Goal: Task Accomplishment & Management: Use online tool/utility

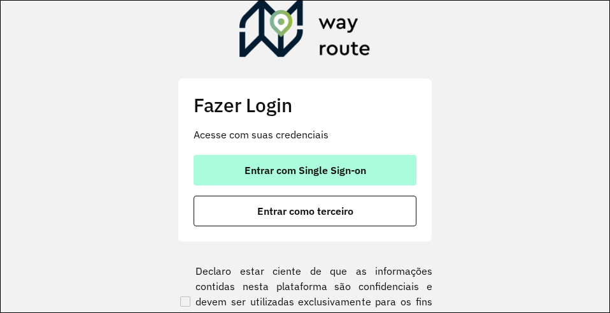
click at [244, 176] on button "Entrar com Single Sign-on" at bounding box center [304, 170] width 223 height 31
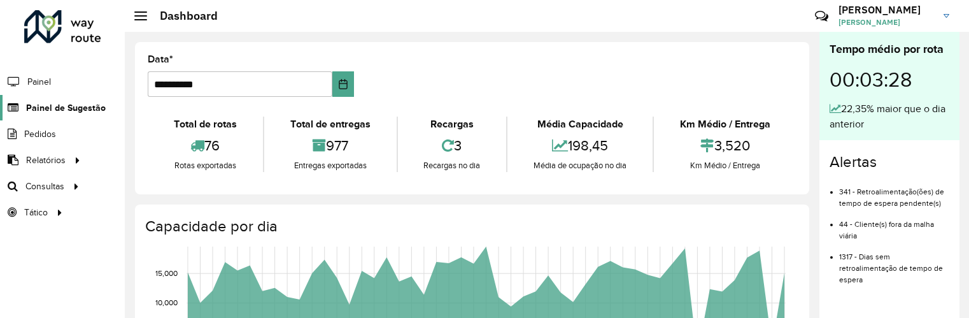
click at [46, 106] on span "Painel de Sugestão" at bounding box center [66, 107] width 80 height 13
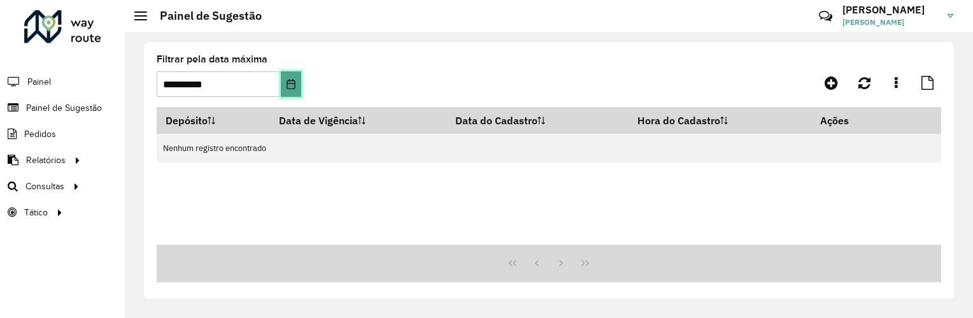
click at [292, 84] on icon "Choose Date" at bounding box center [291, 84] width 10 height 10
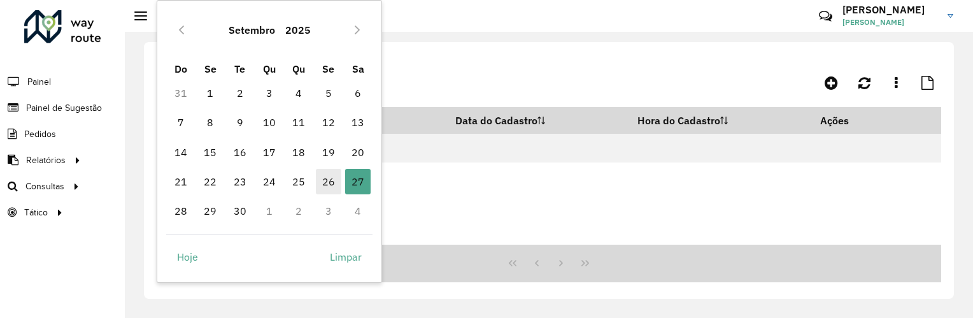
click at [331, 180] on span "26" at bounding box center [328, 181] width 25 height 25
type input "**********"
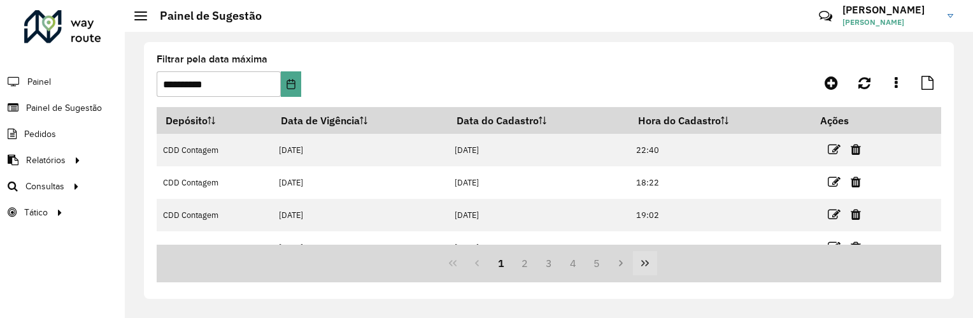
click at [647, 262] on icon "Last Page" at bounding box center [645, 263] width 8 height 6
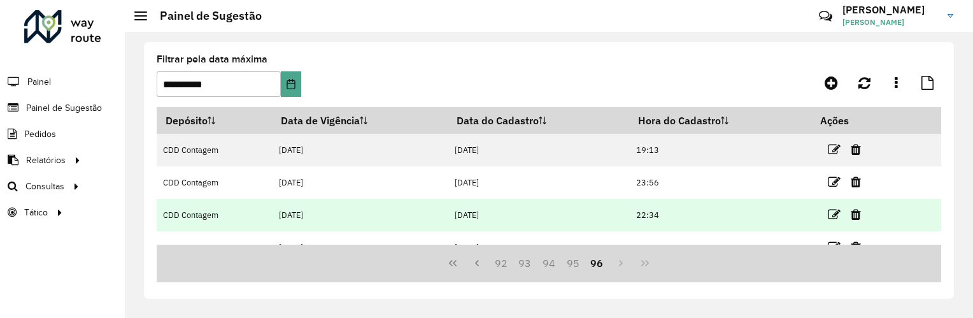
scroll to position [214, 0]
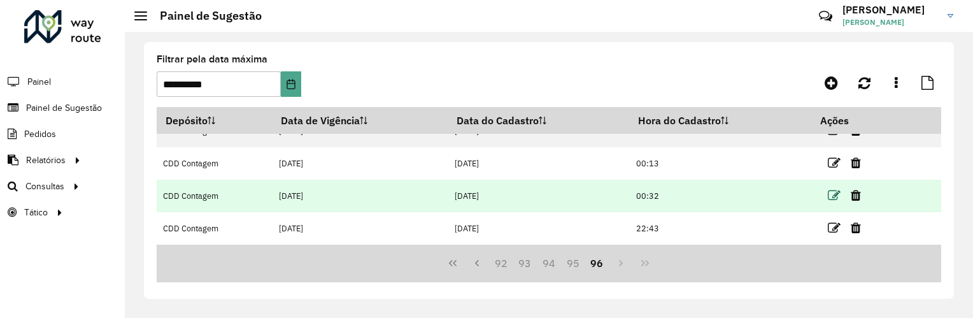
click at [835, 192] on icon at bounding box center [833, 195] width 13 height 13
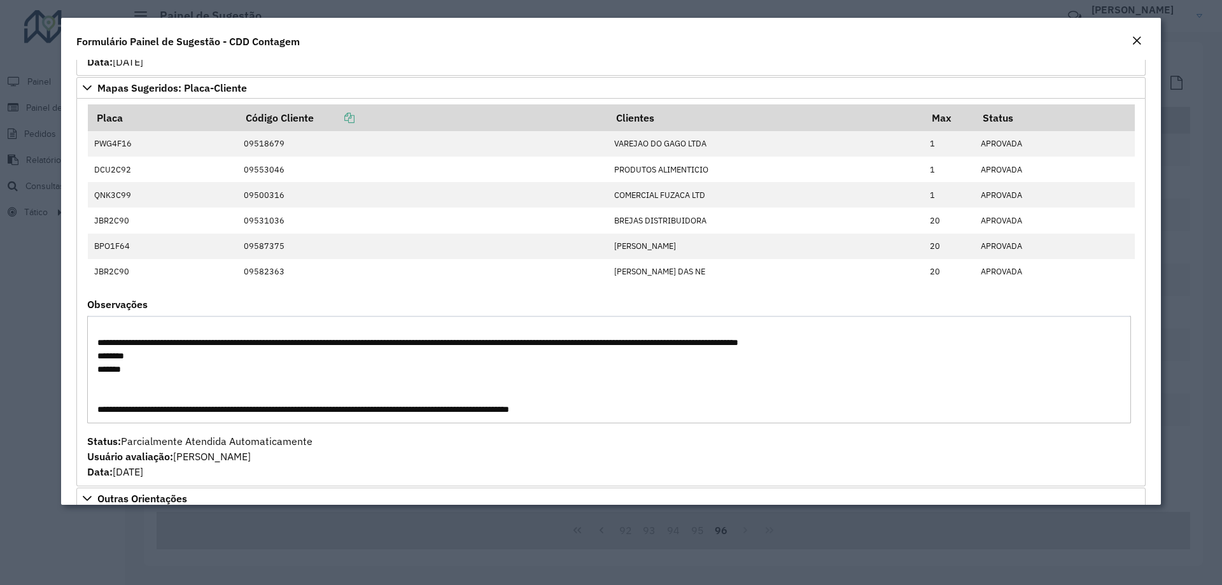
scroll to position [426, 0]
